Goal: Task Accomplishment & Management: Use online tool/utility

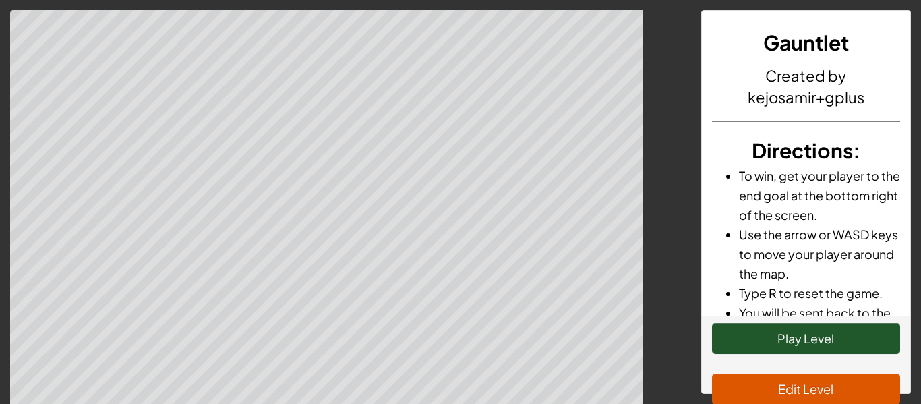
scroll to position [84, 0]
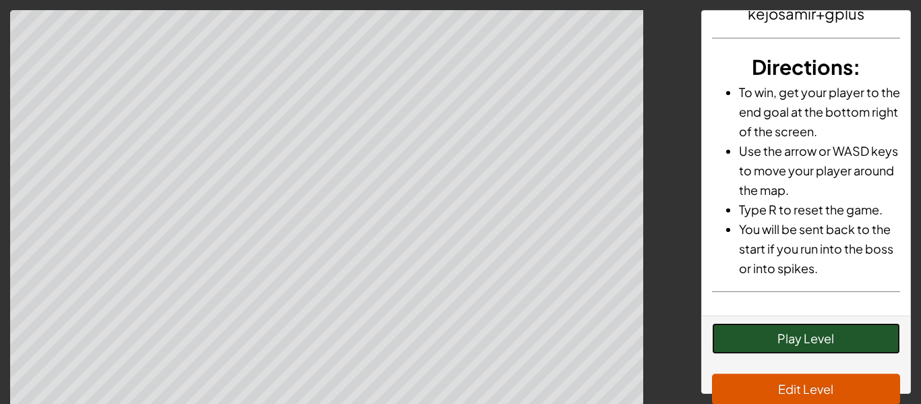
click at [791, 342] on button "Play Level" at bounding box center [806, 338] width 189 height 31
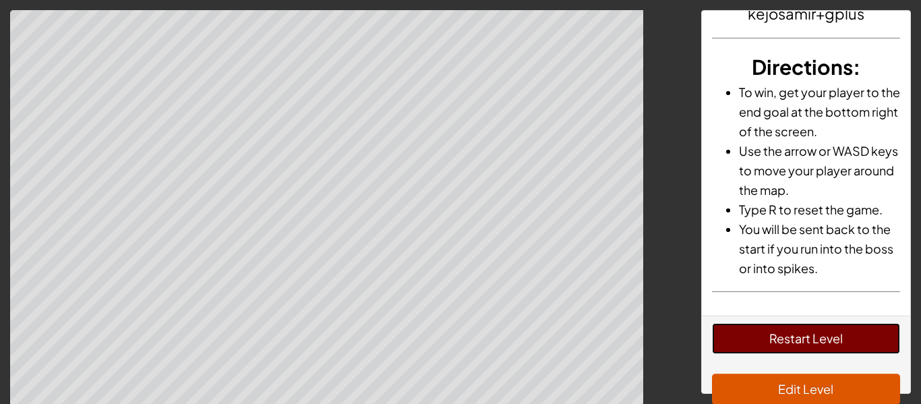
click at [779, 328] on button "Restart Level" at bounding box center [806, 338] width 189 height 31
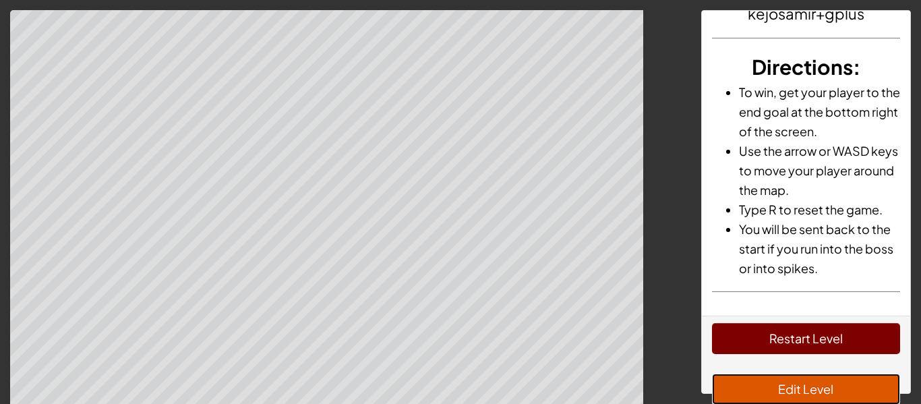
click at [765, 389] on button "Edit Level" at bounding box center [806, 389] width 189 height 31
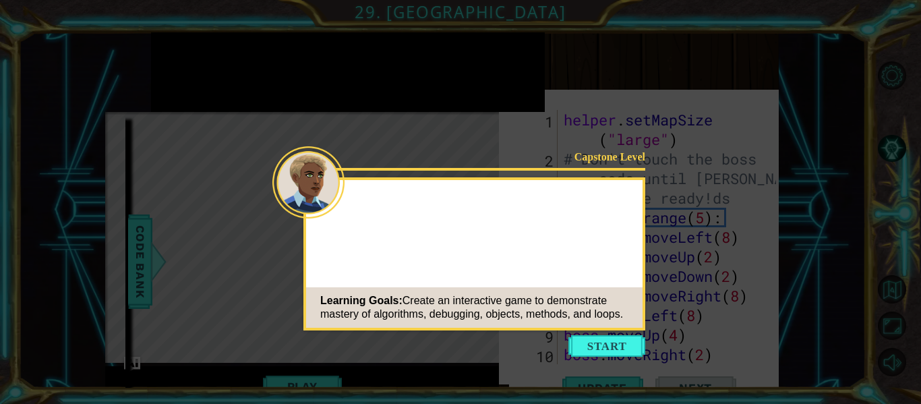
click at [628, 326] on div "Learning Goals: Create an interactive game to demonstrate mastery of algorithms…" at bounding box center [474, 307] width 337 height 40
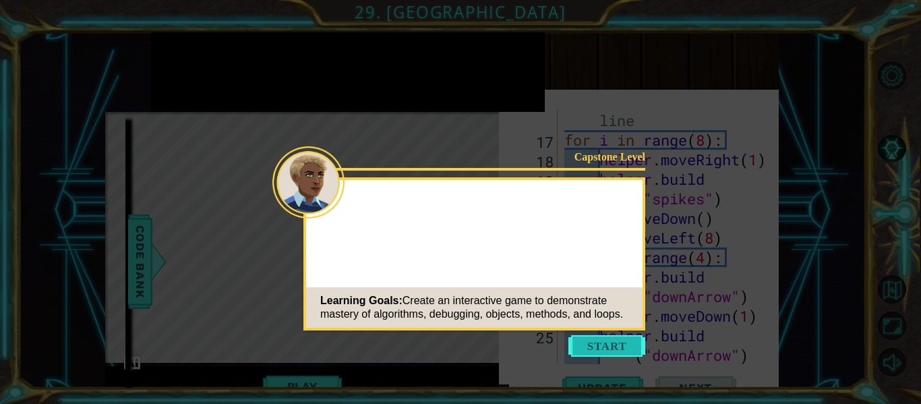
click at [619, 335] on button "Start" at bounding box center [607, 346] width 77 height 22
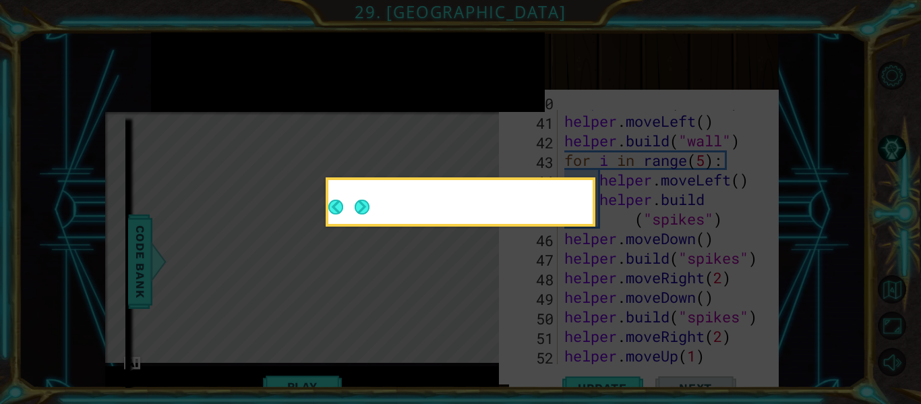
scroll to position [1076, 0]
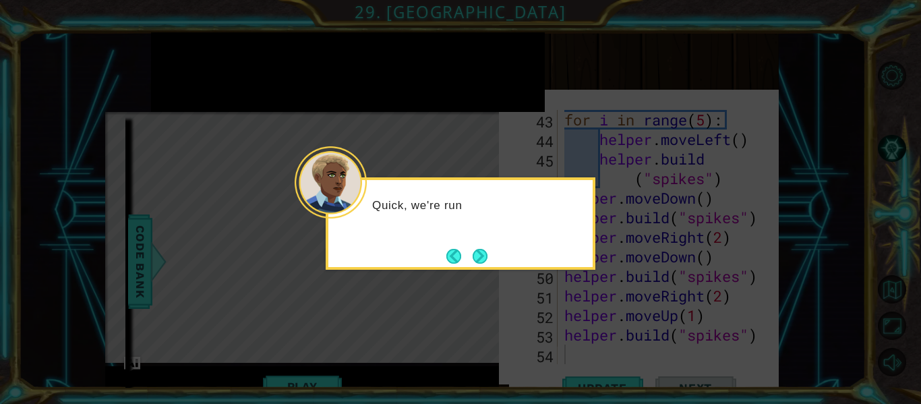
click at [496, 255] on div "Quick, we're run" at bounding box center [461, 223] width 270 height 92
click at [480, 253] on button "Next" at bounding box center [480, 256] width 15 height 15
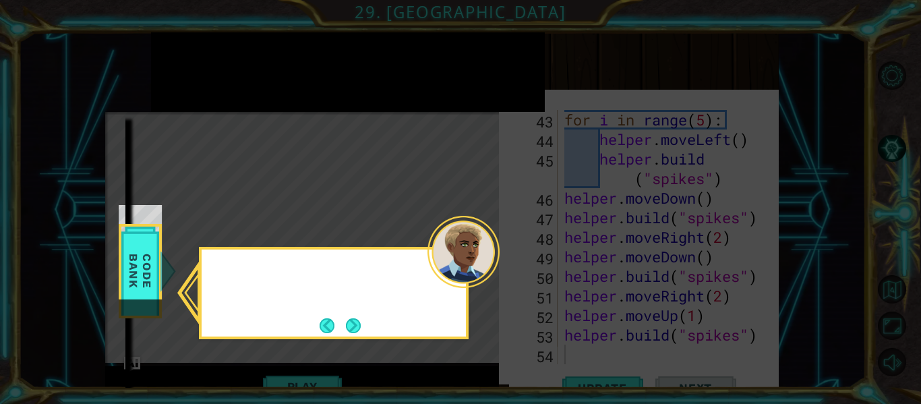
scroll to position [19, 0]
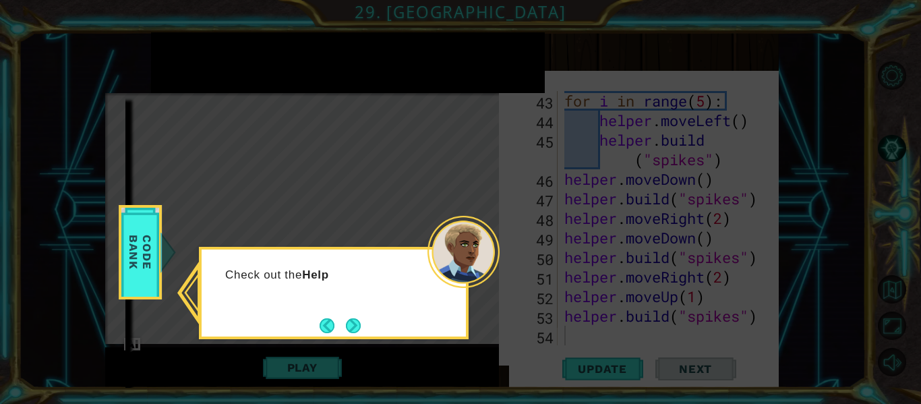
click at [367, 320] on div "Check out the Help" at bounding box center [334, 293] width 270 height 92
click at [357, 322] on button "Next" at bounding box center [353, 326] width 16 height 16
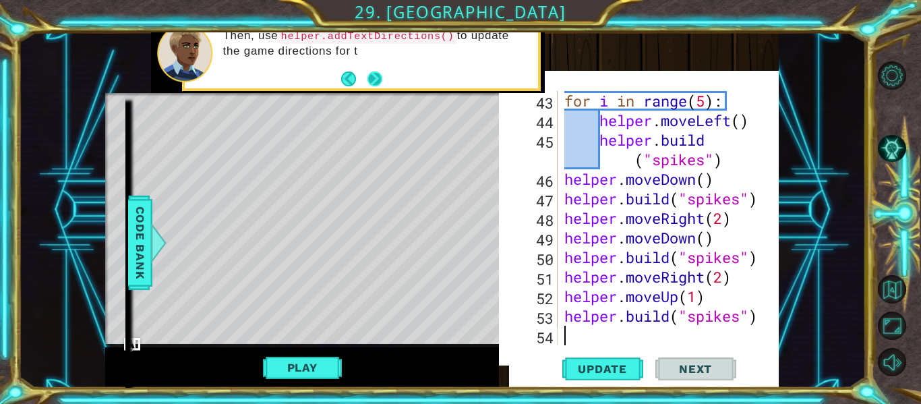
click at [381, 77] on button "Next" at bounding box center [375, 79] width 16 height 16
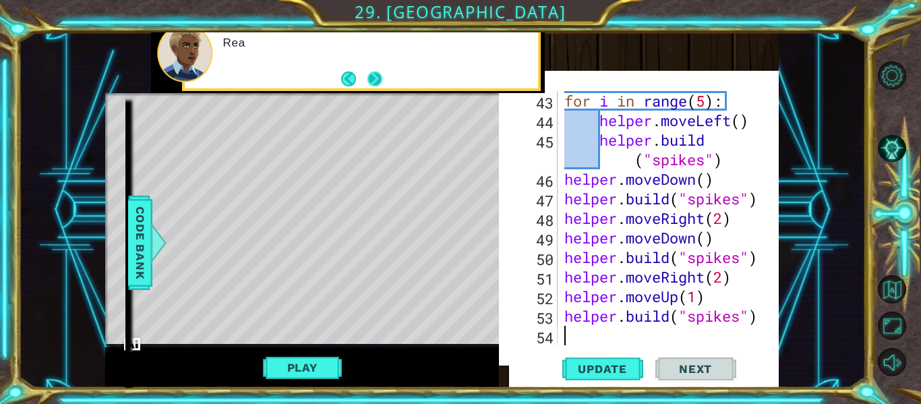
click at [377, 78] on button "Next" at bounding box center [374, 78] width 15 height 15
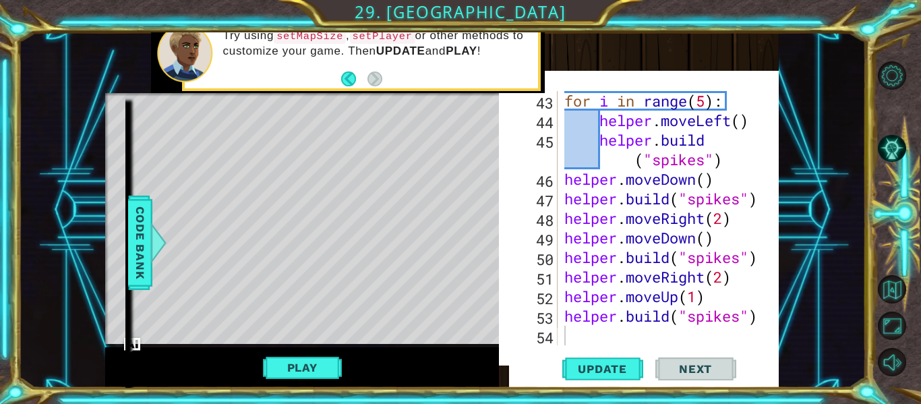
click at [608, 332] on div "for i in range ( 5 ) : helper . moveLeft ( ) helper . build ( "spikes" ) helper…" at bounding box center [672, 237] width 221 height 293
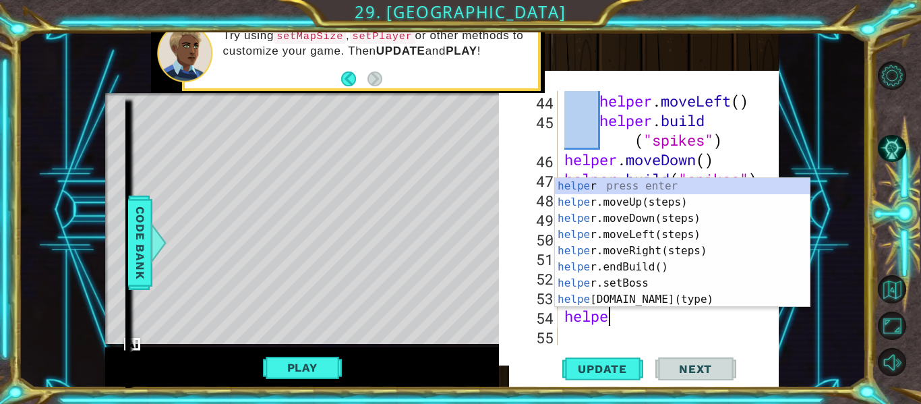
scroll to position [0, 2]
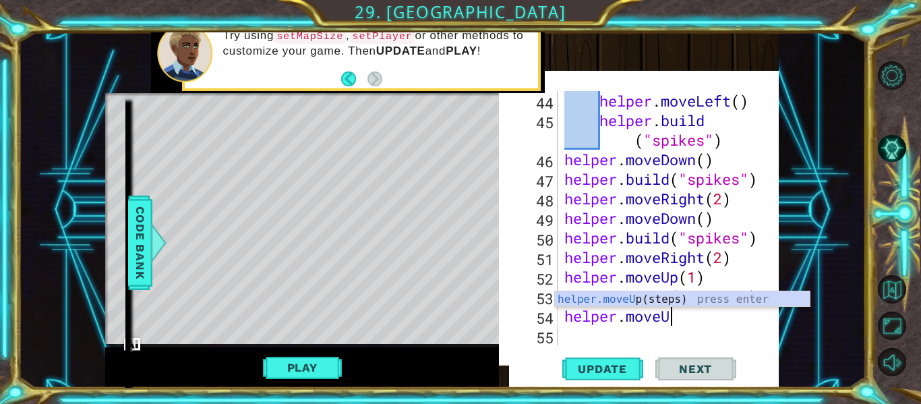
type textarea "helper.moveUp"
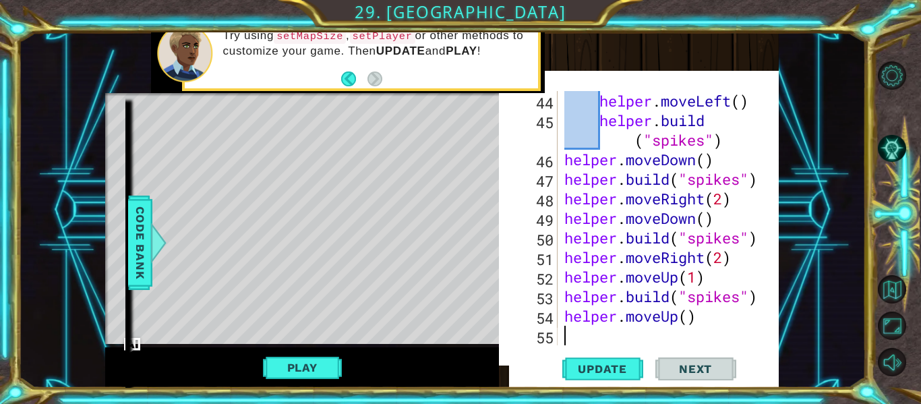
scroll to position [1115, 0]
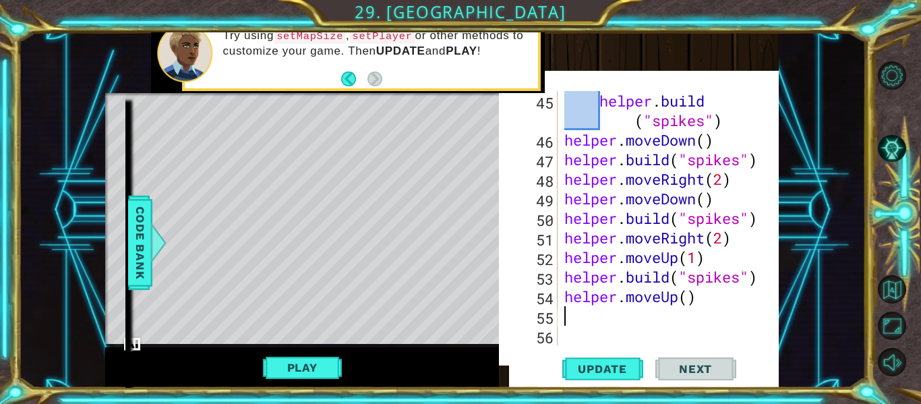
click at [691, 301] on div "helper . build ( "spikes" ) helper . moveDown ( ) helper . build ( "spikes" ) h…" at bounding box center [672, 247] width 221 height 313
type textarea "helper.moveUp(2)"
click at [600, 320] on div "helper . build ( "spikes" ) helper . moveDown ( ) helper . build ( "spikes" ) h…" at bounding box center [672, 247] width 221 height 313
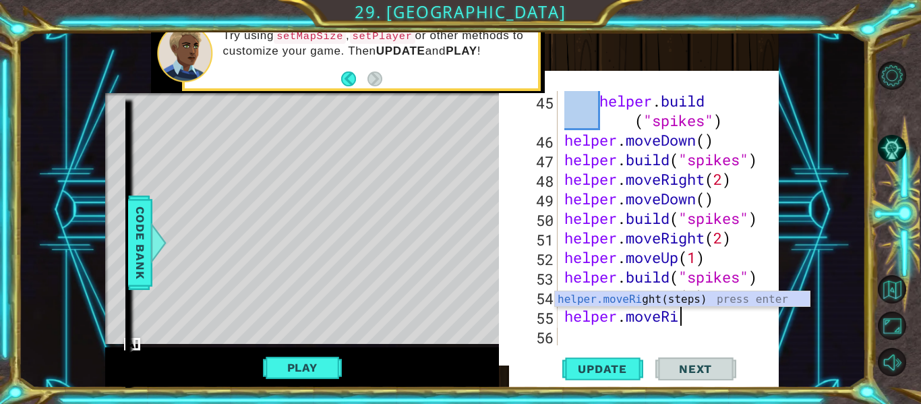
type textarea "helper.moveRight"
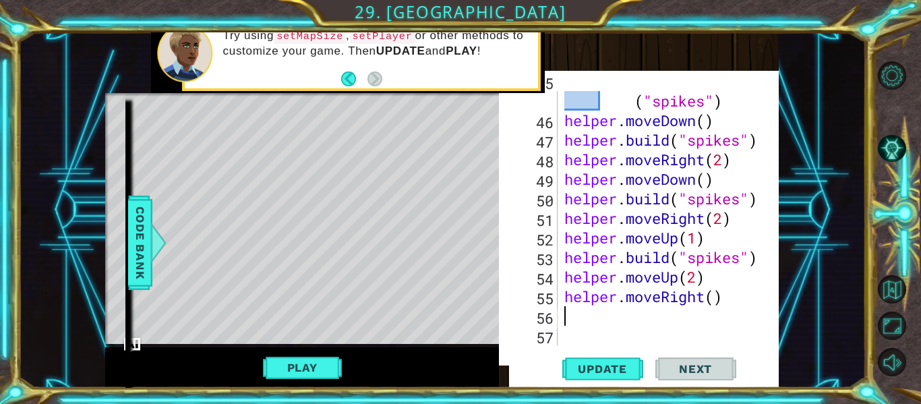
scroll to position [1135, 0]
click at [716, 304] on div "helper . build ( "spikes" ) helper . moveDown ( ) helper . build ( "spikes" ) h…" at bounding box center [672, 227] width 221 height 313
type textarea "helper.moveRight(6)"
click at [665, 311] on div "helper . build ( "spikes" ) helper . moveDown ( ) helper . build ( "spikes" ) h…" at bounding box center [672, 227] width 221 height 313
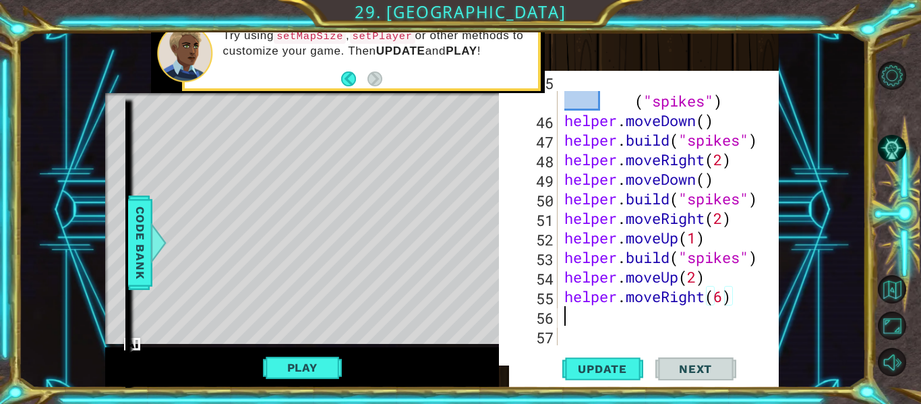
scroll to position [0, 0]
click at [706, 300] on div "helper . build ( "spikes" ) helper . moveDown ( ) helper . build ( "spikes" ) h…" at bounding box center [672, 227] width 221 height 313
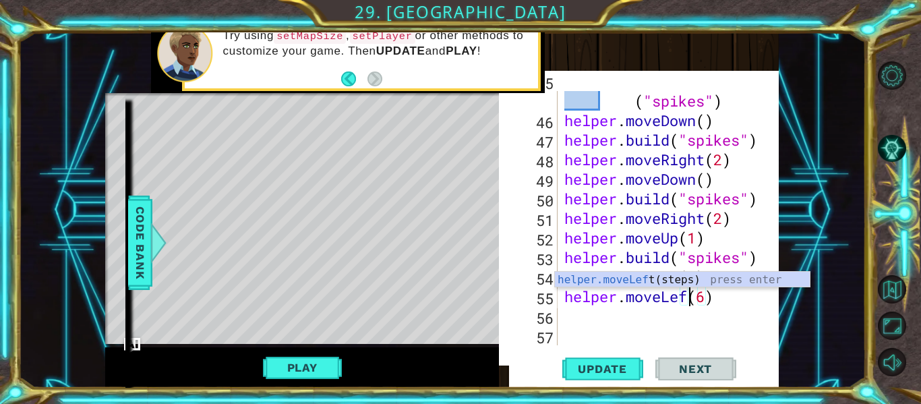
type textarea "helper.moveLeft(6)"
click at [621, 322] on div "helper . build ( "spikes" ) helper . moveDown ( ) helper . build ( "spikes" ) h…" at bounding box center [672, 227] width 221 height 313
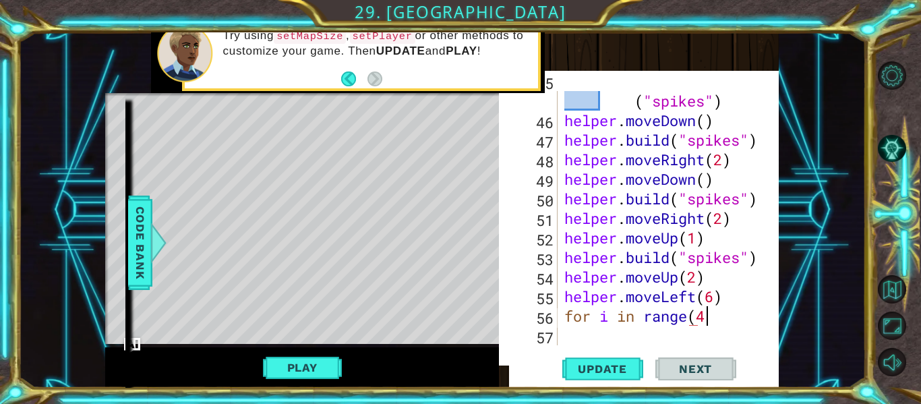
scroll to position [0, 6]
type textarea "for i in range(4):"
click at [685, 337] on div "helper . build ( "spikes" ) helper . moveDown ( ) helper . build ( "spikes" ) h…" at bounding box center [672, 227] width 221 height 313
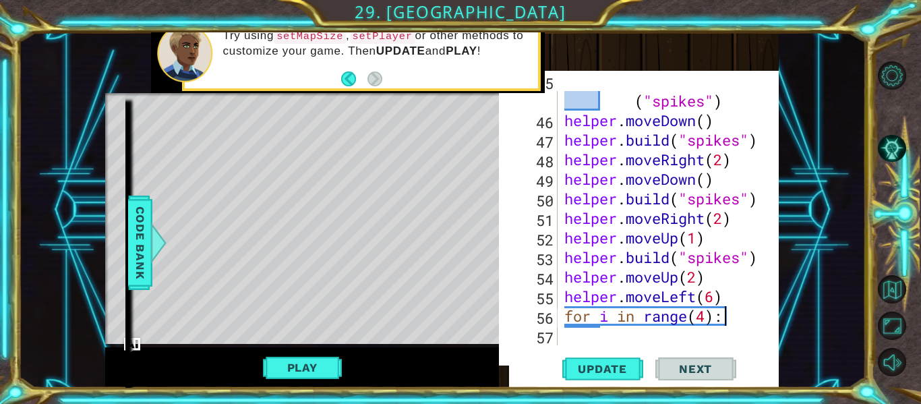
click at [729, 320] on div "helper . build ( "spikes" ) helper . moveDown ( ) helper . build ( "spikes" ) h…" at bounding box center [672, 227] width 221 height 313
type textarea "for i in range(4):"
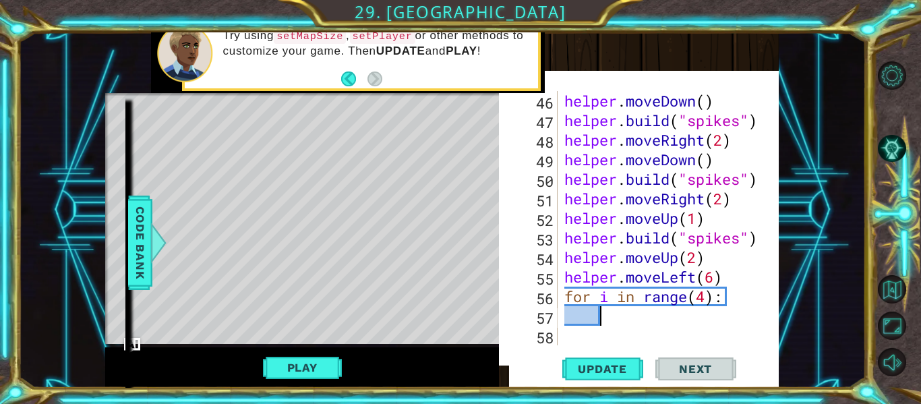
click at [708, 297] on div "helper . moveDown ( ) helper . build ( "spikes" ) helper . moveRight ( 2 ) help…" at bounding box center [672, 237] width 221 height 293
click at [713, 274] on div "helper . moveDown ( ) helper . build ( "spikes" ) helper . moveRight ( 2 ) help…" at bounding box center [672, 237] width 221 height 293
click at [703, 301] on div "helper . moveDown ( ) helper . build ( "spikes" ) helper . moveRight ( 2 ) help…" at bounding box center [672, 237] width 221 height 293
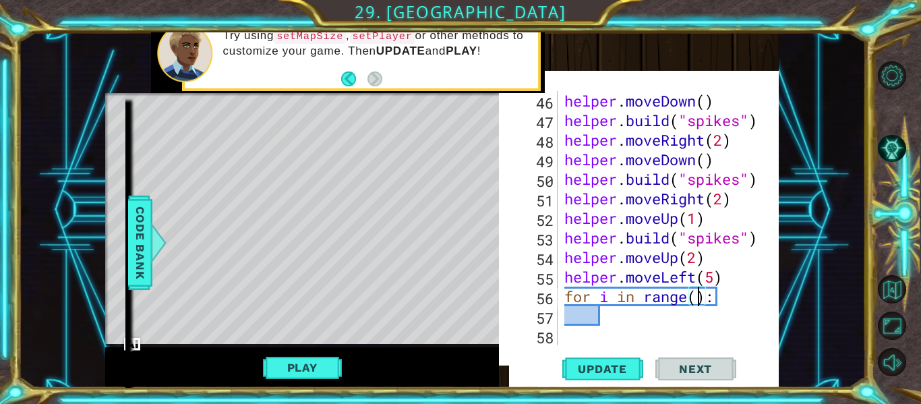
type textarea "for i in range(4):"
click at [655, 324] on div "helper . moveDown ( ) helper . build ( "spikes" ) helper . moveRight ( 2 ) help…" at bounding box center [672, 237] width 221 height 293
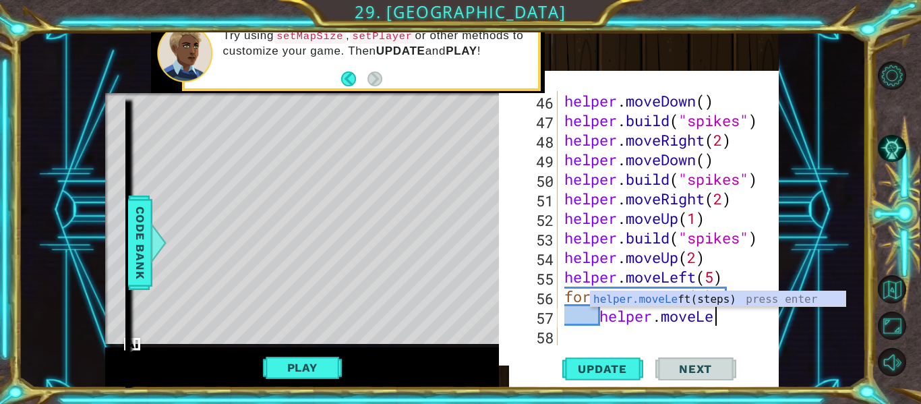
scroll to position [0, 7]
type textarea "helper.moveLeft"
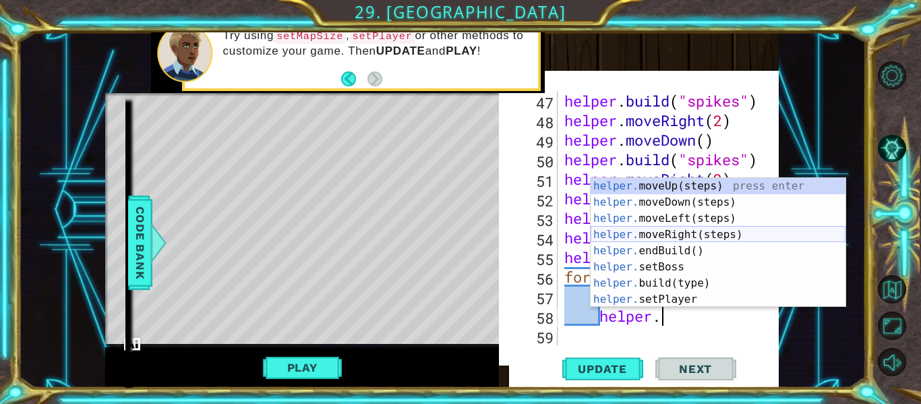
scroll to position [65, 0]
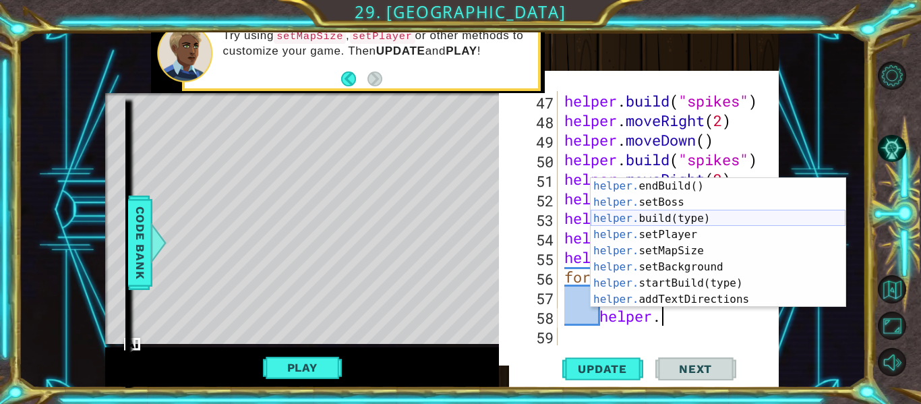
click at [681, 217] on div "helper. endBuild() press enter helper. setBoss press enter helper. build(type) …" at bounding box center [718, 259] width 255 height 162
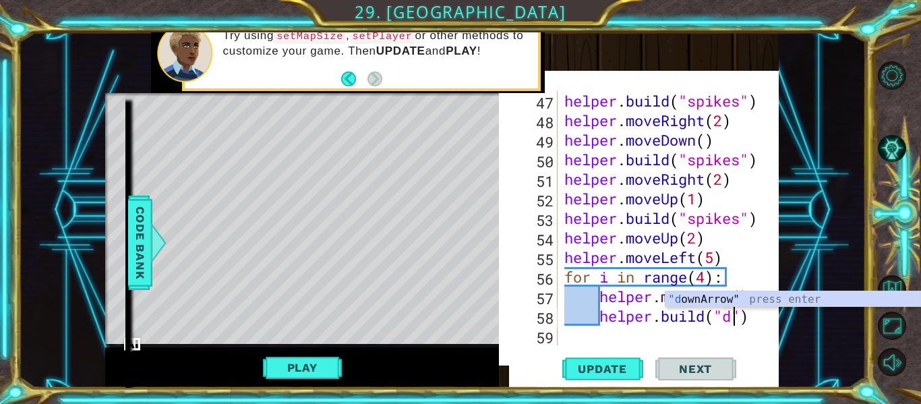
scroll to position [0, 7]
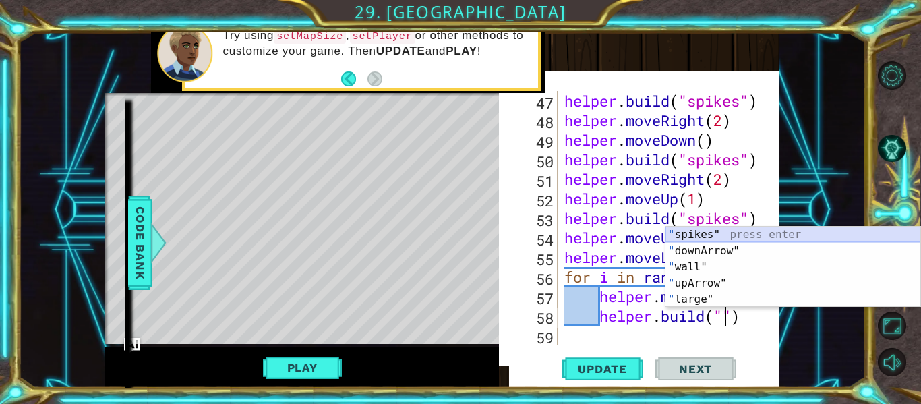
click at [714, 235] on div "" spikes" press enter " downArrow" press enter " wall" press enter " upArrow" p…" at bounding box center [793, 283] width 255 height 113
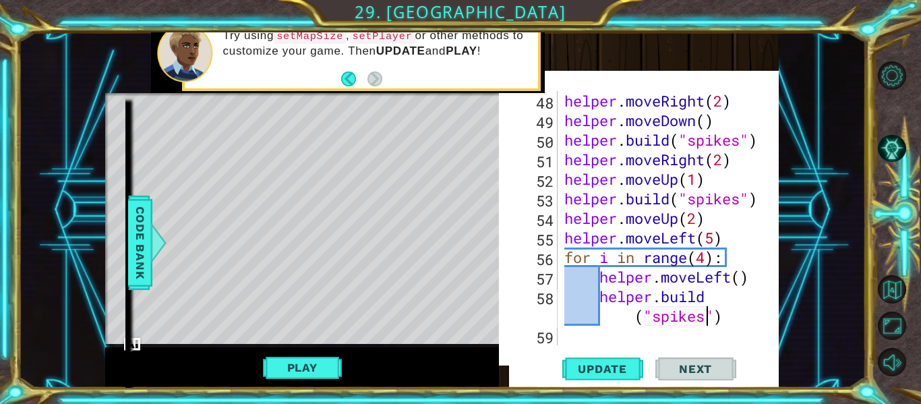
scroll to position [1193, 0]
type textarea "[DOMAIN_NAME]("spikes")"
click at [599, 357] on button "Update" at bounding box center [603, 369] width 81 height 38
click at [607, 364] on span "Update" at bounding box center [603, 368] width 76 height 13
click at [727, 324] on div "helper . moveRight ( 2 ) helper . moveDown ( ) helper . build ( "spikes" ) help…" at bounding box center [672, 237] width 221 height 293
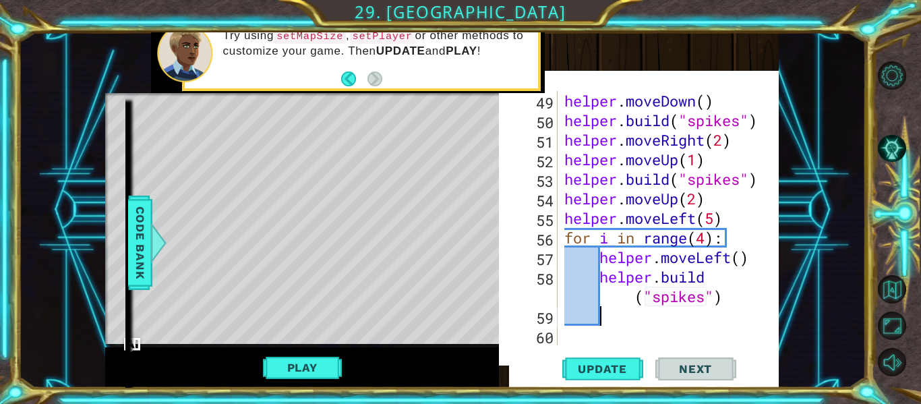
scroll to position [0, 0]
type textarea "[DOMAIN_NAME]("spikes")"
click at [605, 362] on span "Update" at bounding box center [603, 368] width 76 height 13
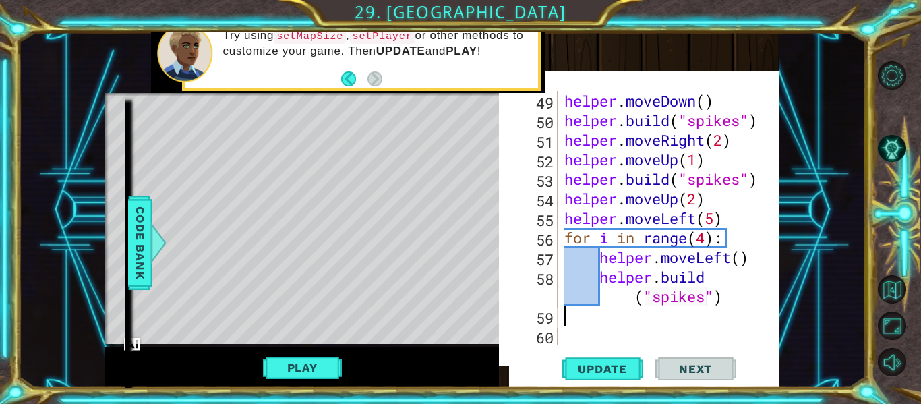
click at [733, 258] on div "helper . moveDown ( ) helper . build ( "spikes" ) helper . moveRight ( 2 ) help…" at bounding box center [672, 237] width 221 height 293
click at [714, 223] on div "helper . moveDown ( ) helper . build ( "spikes" ) helper . moveRight ( 2 ) help…" at bounding box center [672, 237] width 221 height 293
click at [753, 262] on div "helper . moveDown ( ) helper . build ( "spikes" ) helper . moveRight ( 2 ) help…" at bounding box center [672, 237] width 221 height 293
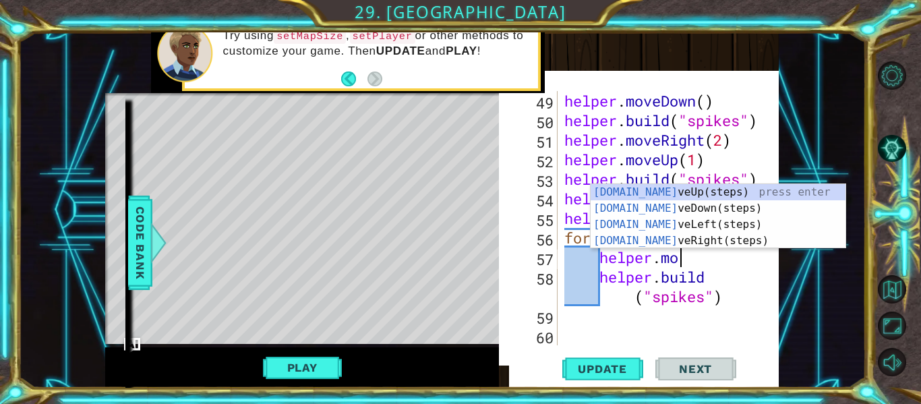
scroll to position [0, 0]
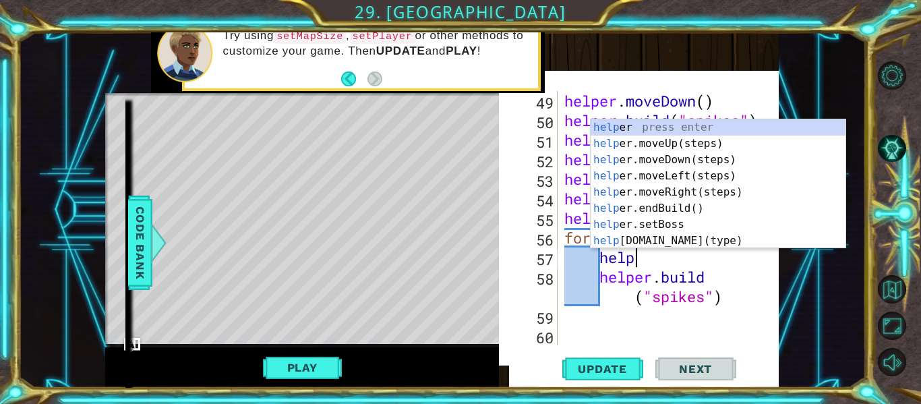
type textarea "h"
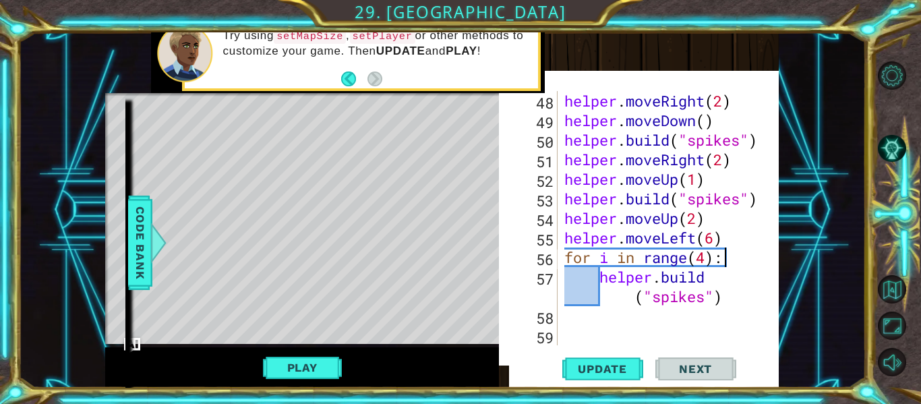
scroll to position [1193, 0]
click at [726, 301] on div "helper . moveRight ( 2 ) helper . moveDown ( ) helper . build ( "spikes" ) help…" at bounding box center [672, 237] width 221 height 293
type textarea "[DOMAIN_NAME]("spikes")"
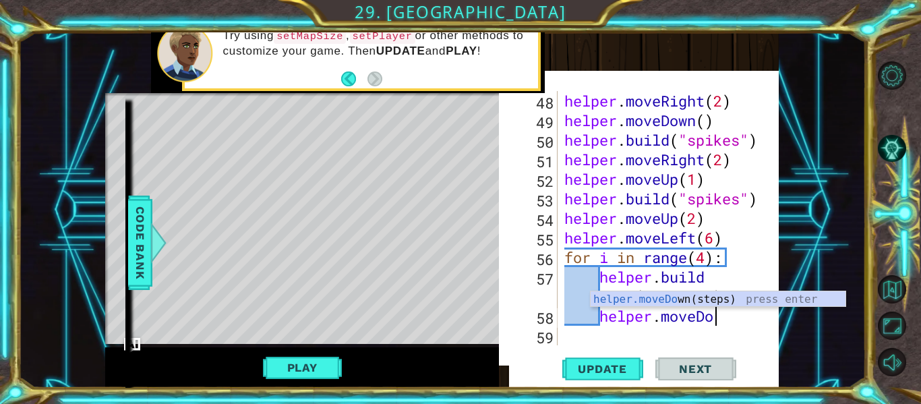
scroll to position [0, 7]
click at [611, 368] on span "Update" at bounding box center [603, 368] width 76 height 13
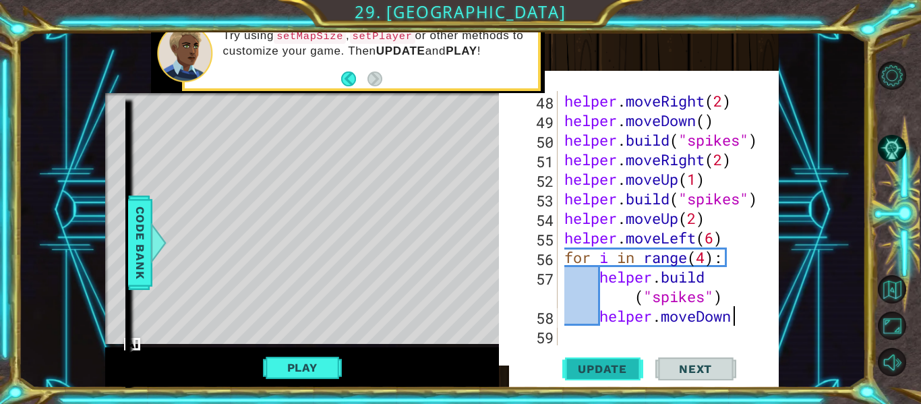
click at [611, 368] on span "Update" at bounding box center [603, 368] width 76 height 13
click at [697, 299] on div "helper . moveRight ( 2 ) helper . moveDown ( ) helper . build ( "spikes" ) help…" at bounding box center [672, 237] width 221 height 293
click at [595, 355] on button "Update" at bounding box center [603, 369] width 81 height 38
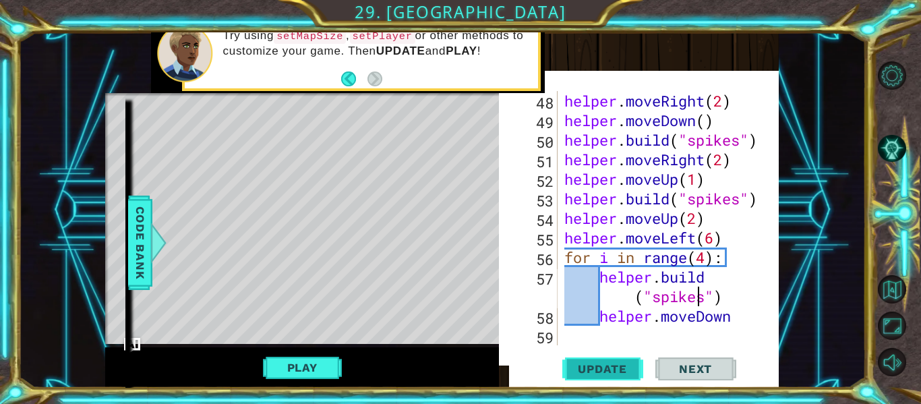
click at [595, 355] on button "Update" at bounding box center [603, 369] width 81 height 38
click at [737, 321] on div "helper . moveRight ( 2 ) helper . moveDown ( ) helper . build ( "spikes" ) help…" at bounding box center [672, 237] width 221 height 293
click at [634, 364] on span "Update" at bounding box center [603, 368] width 76 height 13
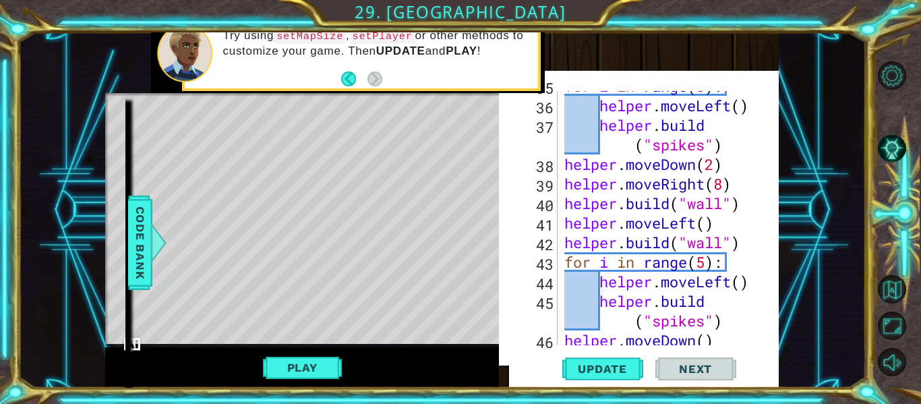
scroll to position [913, 0]
click at [724, 249] on div "for i in range ( 8 ) : helper . moveLeft ( ) helper . build ( "spikes" ) helper…" at bounding box center [672, 224] width 221 height 293
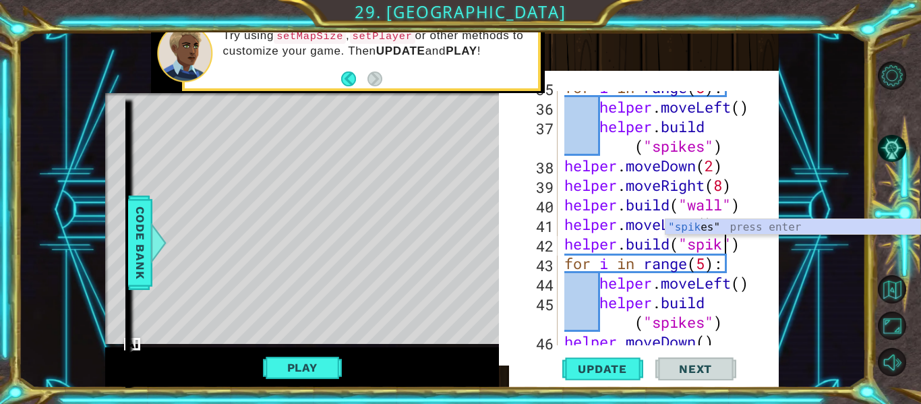
scroll to position [0, 8]
click at [726, 208] on div "for i in range ( 8 ) : helper . moveLeft ( ) helper . build ( "spikes" ) helper…" at bounding box center [672, 224] width 221 height 293
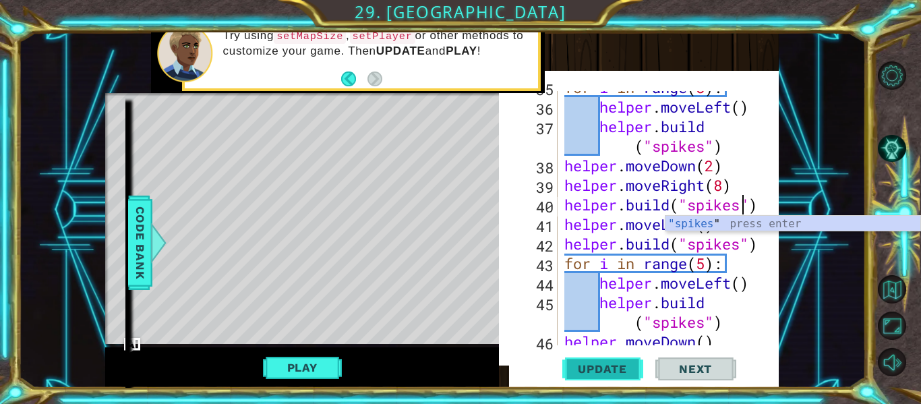
click at [593, 368] on span "Update" at bounding box center [603, 368] width 76 height 13
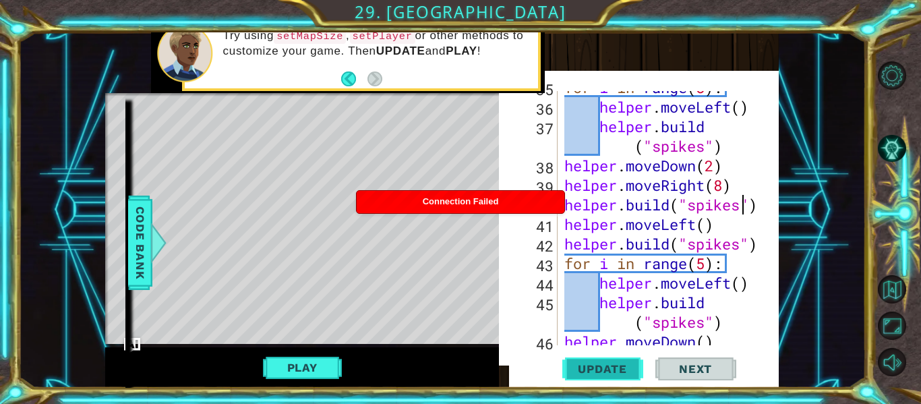
click at [623, 367] on span "Update" at bounding box center [603, 368] width 76 height 13
click at [309, 364] on button "Play" at bounding box center [302, 368] width 79 height 26
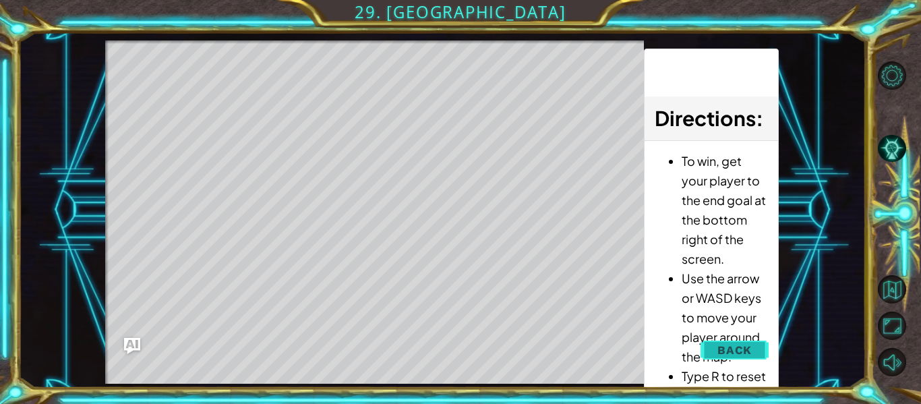
click at [719, 350] on span "Back" at bounding box center [735, 349] width 34 height 13
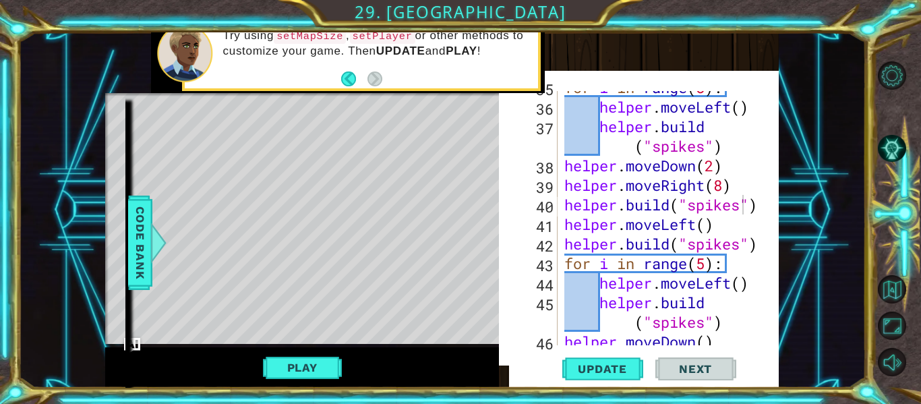
scroll to position [62, 0]
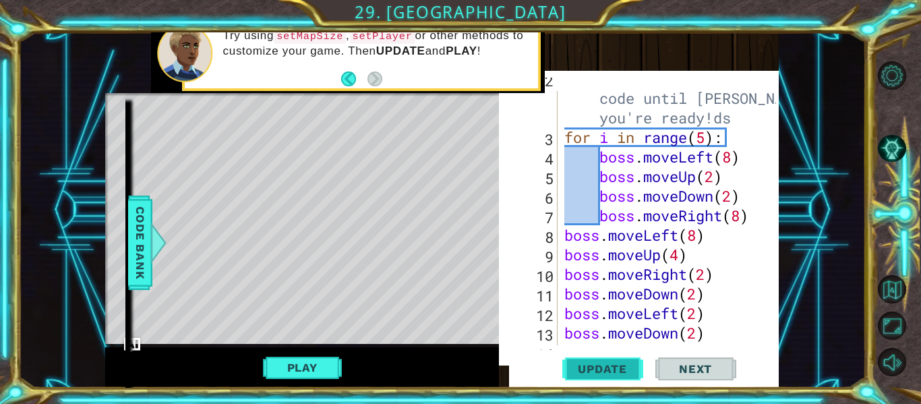
click at [621, 371] on span "Update" at bounding box center [603, 368] width 76 height 13
click at [302, 369] on button "Play" at bounding box center [302, 368] width 79 height 26
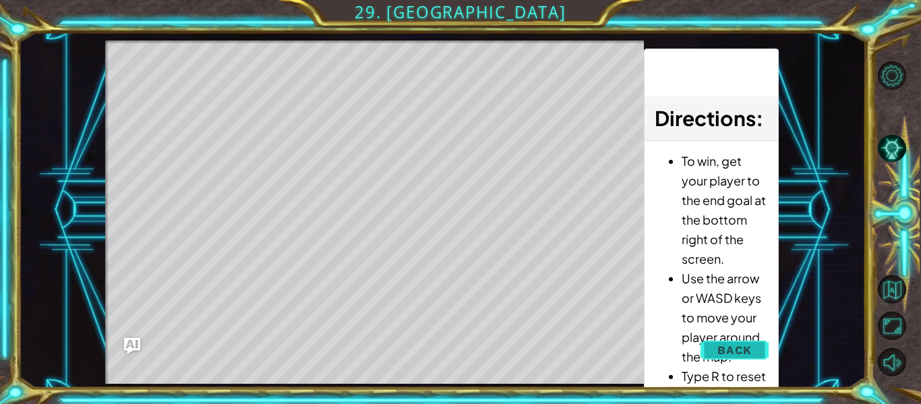
click at [719, 342] on button "Back" at bounding box center [735, 350] width 68 height 27
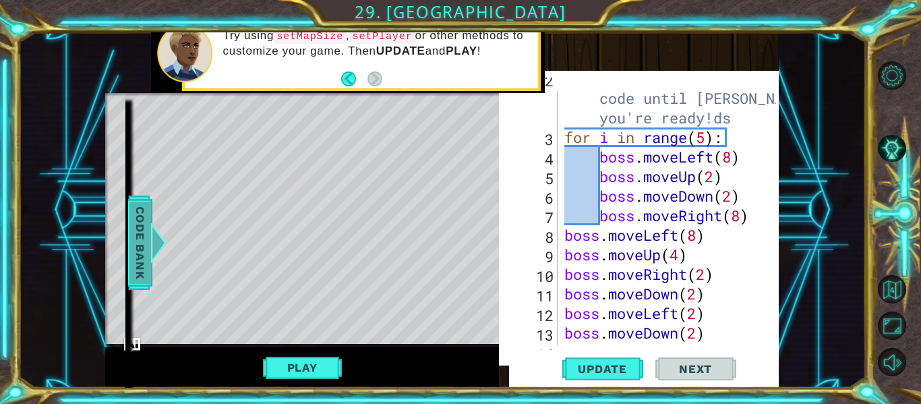
click at [148, 250] on span "Code Bank" at bounding box center [141, 243] width 22 height 82
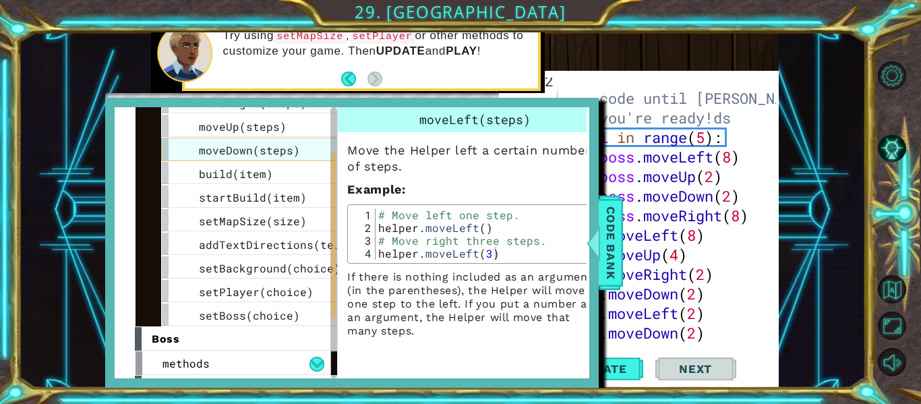
scroll to position [89, 0]
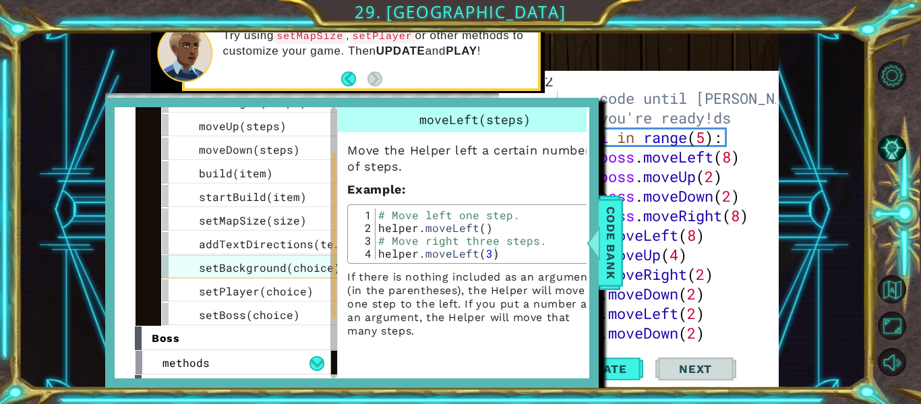
click at [240, 263] on span "setBackground(choice)" at bounding box center [270, 267] width 142 height 14
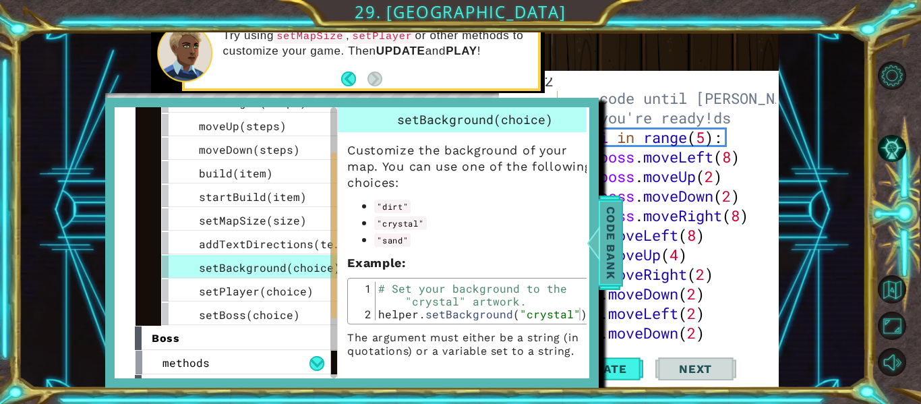
click at [613, 245] on span "Code Bank" at bounding box center [611, 243] width 22 height 82
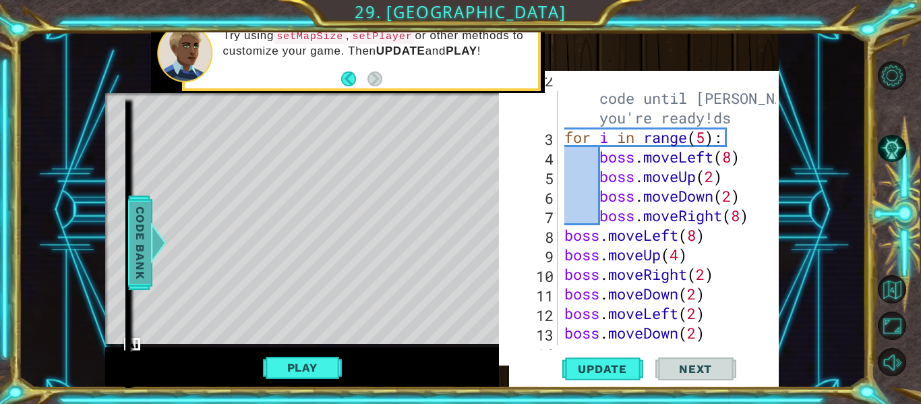
scroll to position [0, 0]
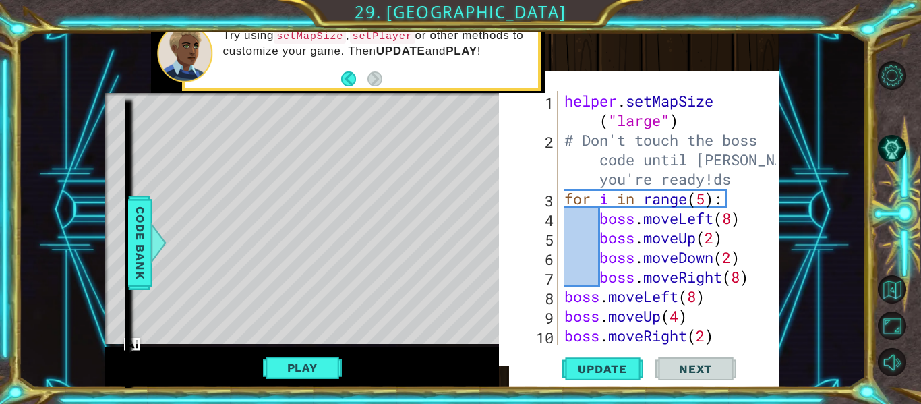
click at [700, 117] on div "helper . setMapSize ( "large" ) # Don't touch the boss code until [PERSON_NAME]…" at bounding box center [672, 247] width 221 height 313
type textarea "helper.setMapSize("large")"
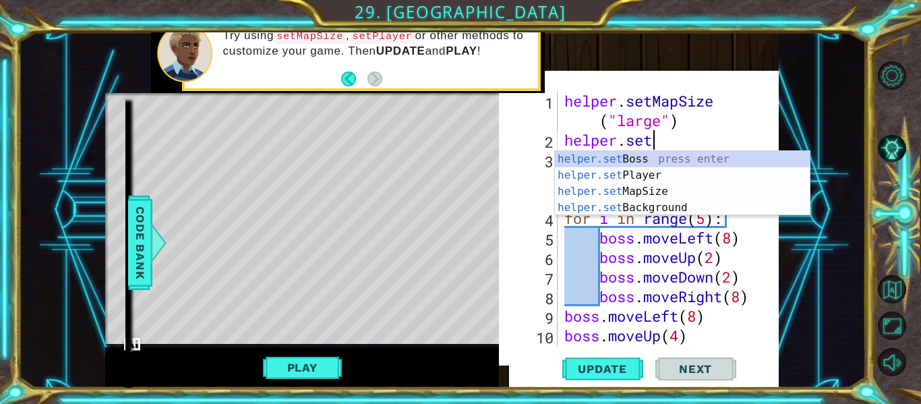
scroll to position [0, 3]
click at [585, 206] on div "helper.set Boss press enter helper.set Player press enter helper.set MapSize pr…" at bounding box center [682, 199] width 255 height 97
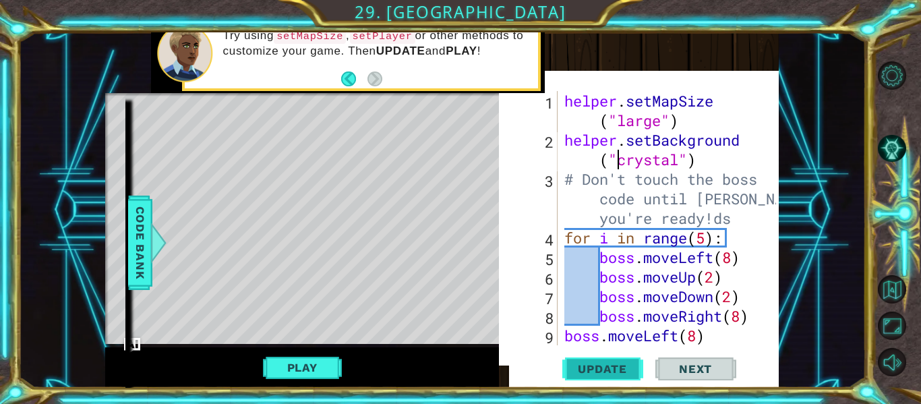
click at [608, 357] on button "Update" at bounding box center [603, 369] width 81 height 38
click at [677, 163] on div "helper . setMapSize ( "large" ) helper . setBackground ( "crystal" ) # Don't to…" at bounding box center [672, 247] width 221 height 313
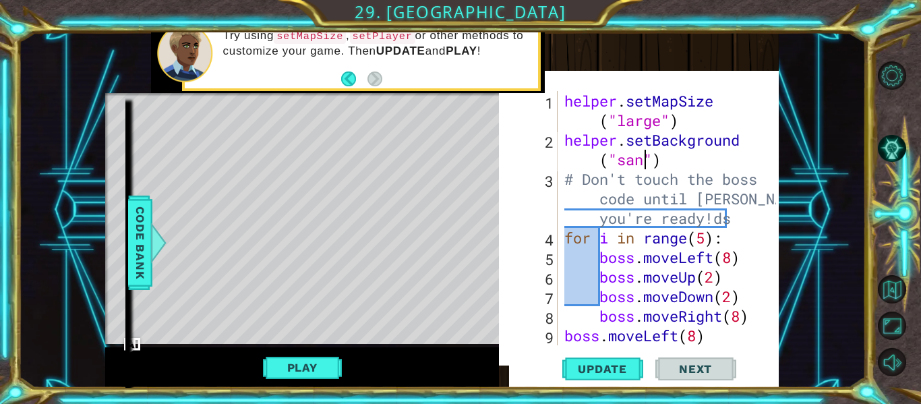
scroll to position [0, 11]
click at [590, 366] on span "Update" at bounding box center [603, 368] width 76 height 13
click at [706, 176] on div "helper . setMapSize ( "large" ) helper . setBackground ( "sand" ) # Don't touch…" at bounding box center [672, 247] width 221 height 313
click at [675, 159] on div "helper . setMapSize ( "large" ) helper . setBackground ( "sand" ) # Don't touch…" at bounding box center [672, 247] width 221 height 313
type textarea "helper.setBackground("sand")"
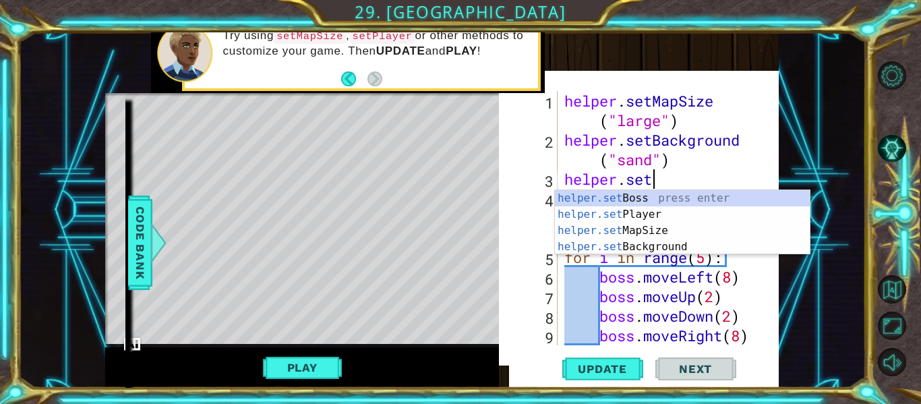
scroll to position [0, 3]
click at [612, 195] on div "helper.set Boss press enter helper.set Player press enter helper.set MapSize pr…" at bounding box center [682, 238] width 255 height 97
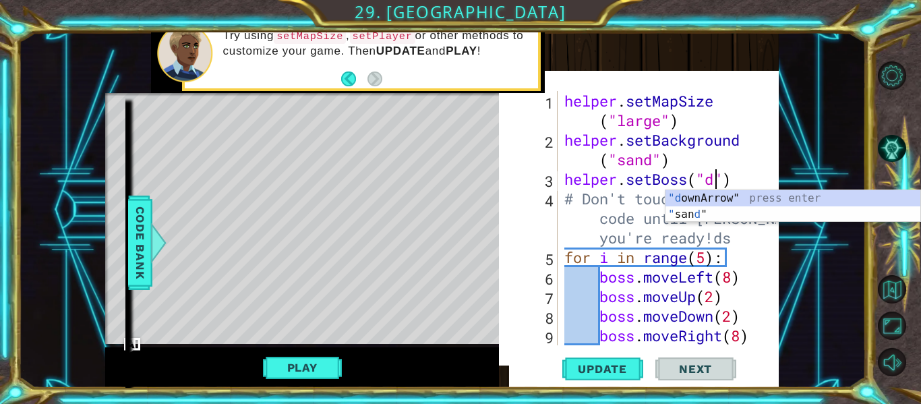
scroll to position [0, 7]
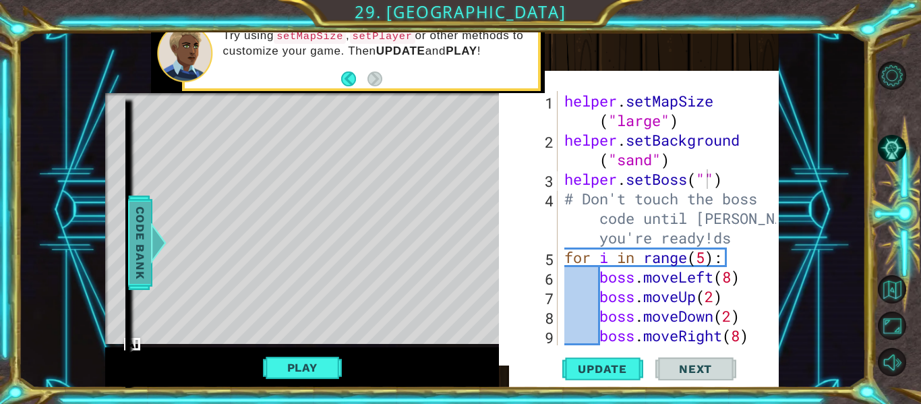
click at [131, 240] on span "Code Bank" at bounding box center [141, 243] width 22 height 82
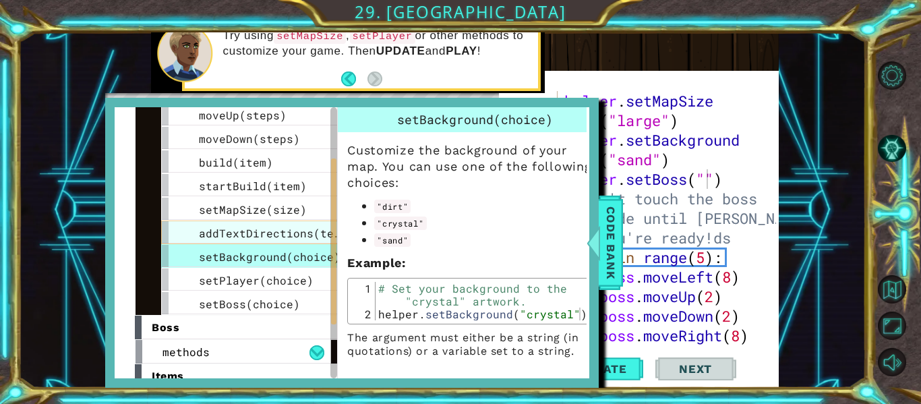
scroll to position [101, 0]
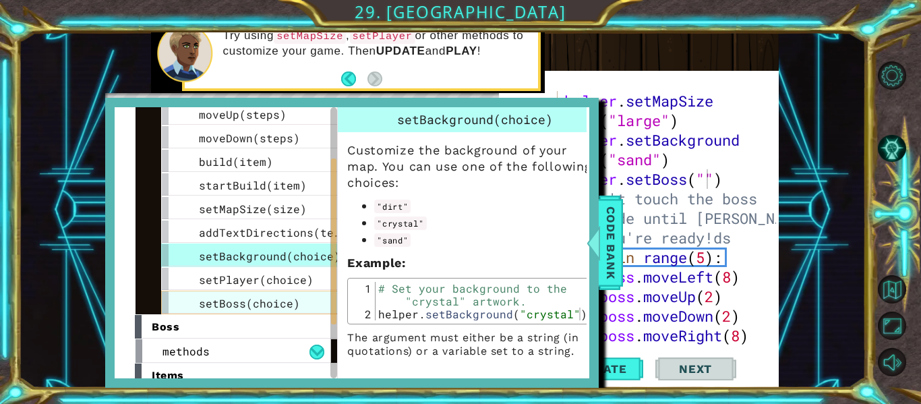
click at [237, 309] on span "setBoss(choice)" at bounding box center [249, 303] width 101 height 14
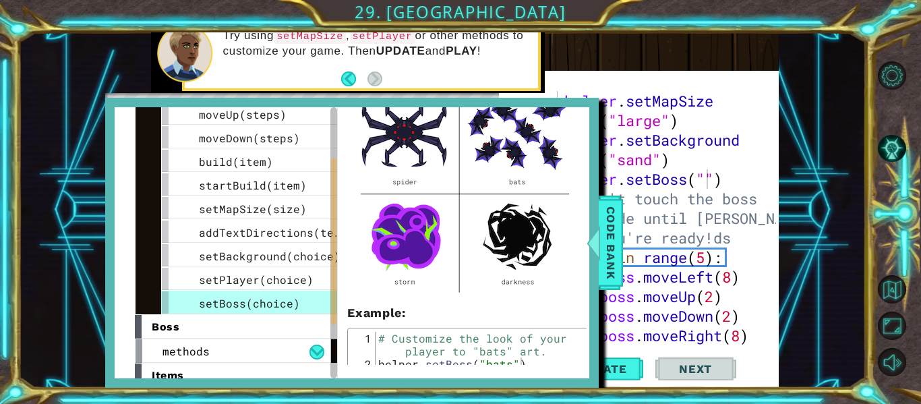
scroll to position [123, 0]
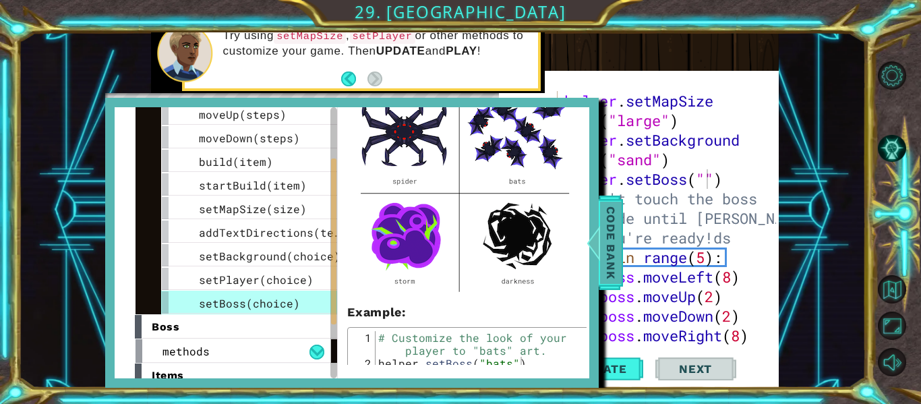
click at [608, 240] on span "Code Bank" at bounding box center [611, 243] width 22 height 82
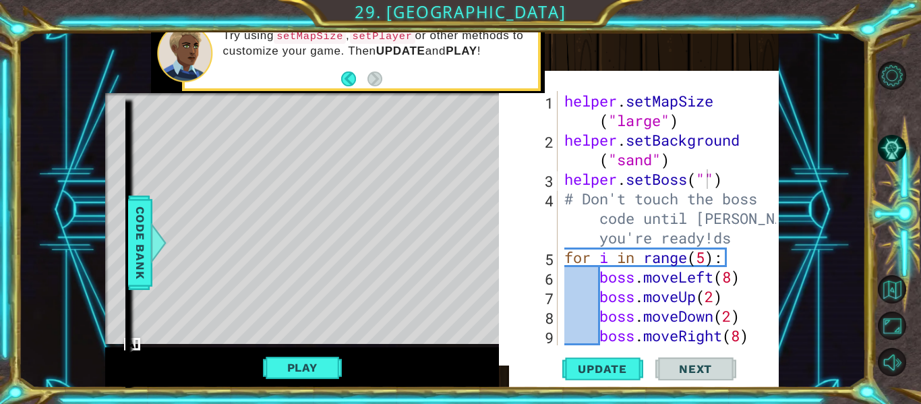
click at [705, 181] on div "helper . setMapSize ( "large" ) helper . setBackground ( "sand" ) helper . setB…" at bounding box center [672, 247] width 221 height 313
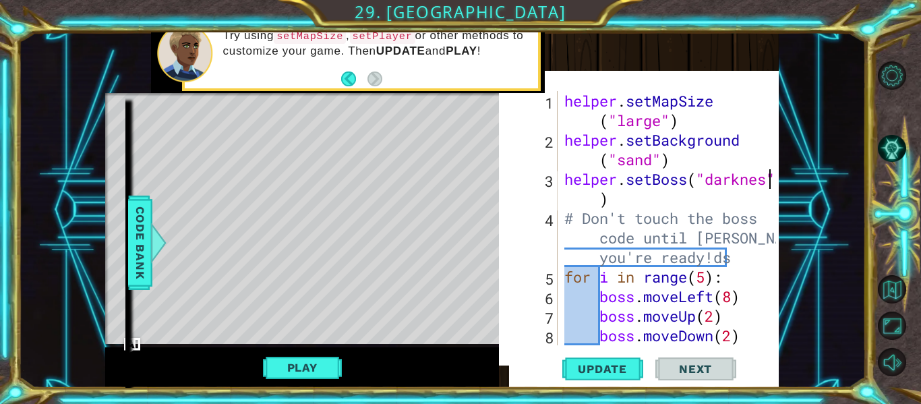
scroll to position [0, 10]
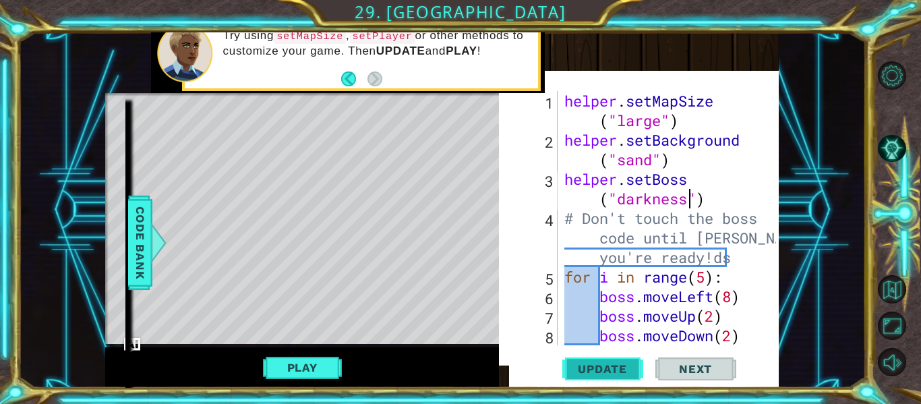
type textarea "helper.setBoss("darkness")"
click at [605, 358] on button "Update" at bounding box center [603, 369] width 81 height 38
click at [288, 368] on button "Play" at bounding box center [302, 368] width 79 height 26
click at [693, 367] on span "Next" at bounding box center [696, 372] width 60 height 13
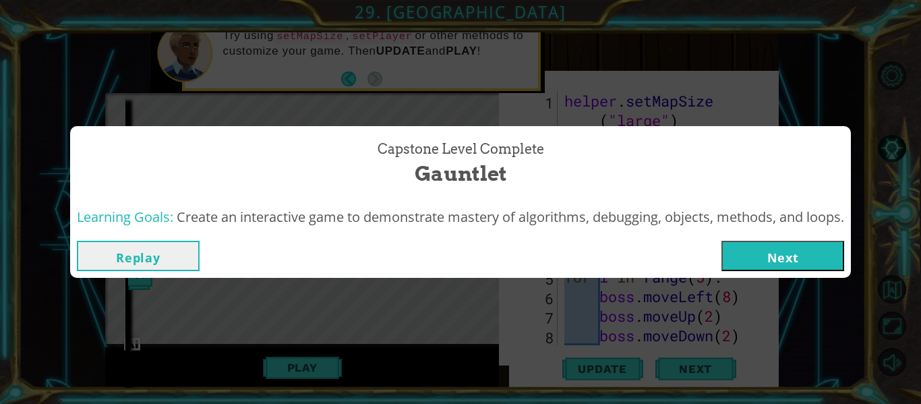
click at [742, 252] on button "Next" at bounding box center [783, 256] width 123 height 30
click at [742, 252] on body "1 ההההההההההההההההההההההההההההההההההההההההההההההההההההההההההההההההההההההההההההה…" at bounding box center [460, 202] width 921 height 404
click at [739, 254] on body "1 ההההההההההההההההההההההההההההההההההההההההההההההההההההההההההההההההההההההההההההה…" at bounding box center [460, 202] width 921 height 404
